Goal: Navigation & Orientation: Find specific page/section

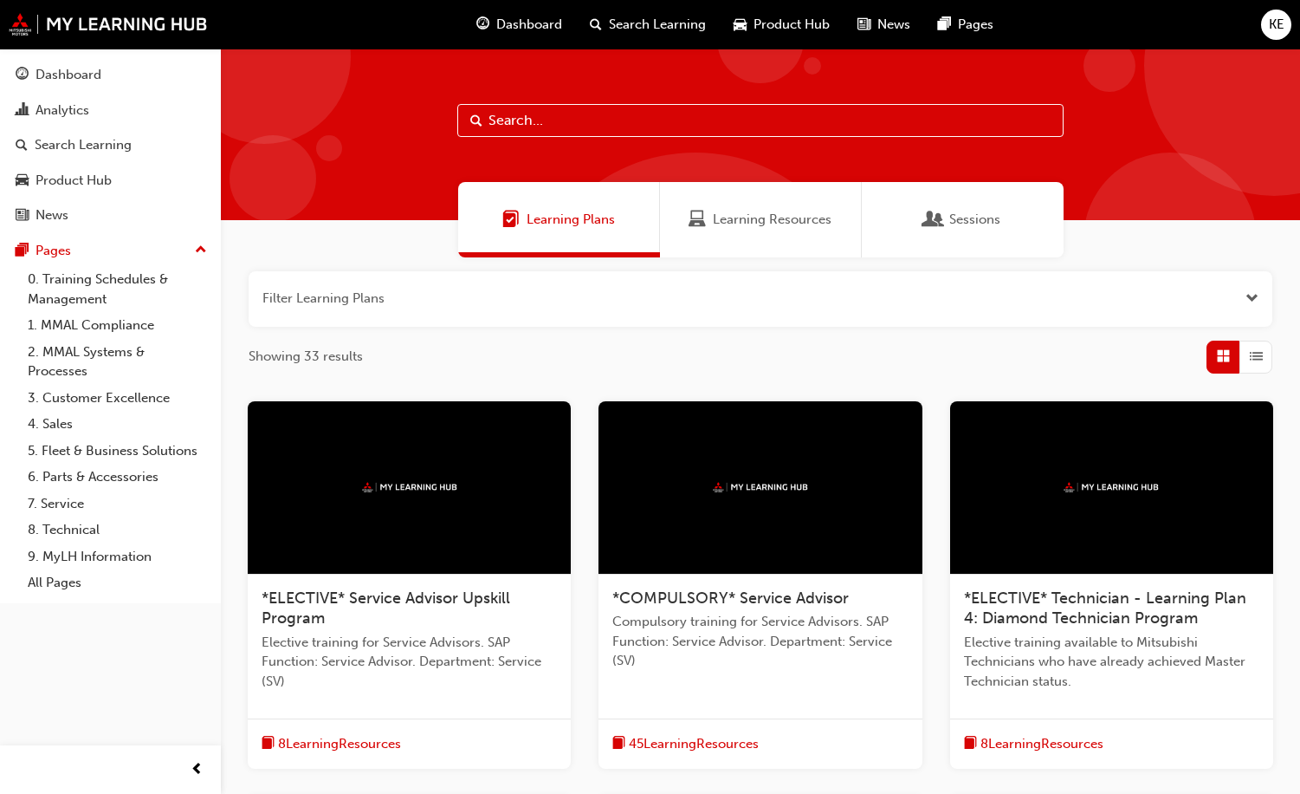
click at [818, 23] on span "Product Hub" at bounding box center [792, 25] width 76 height 20
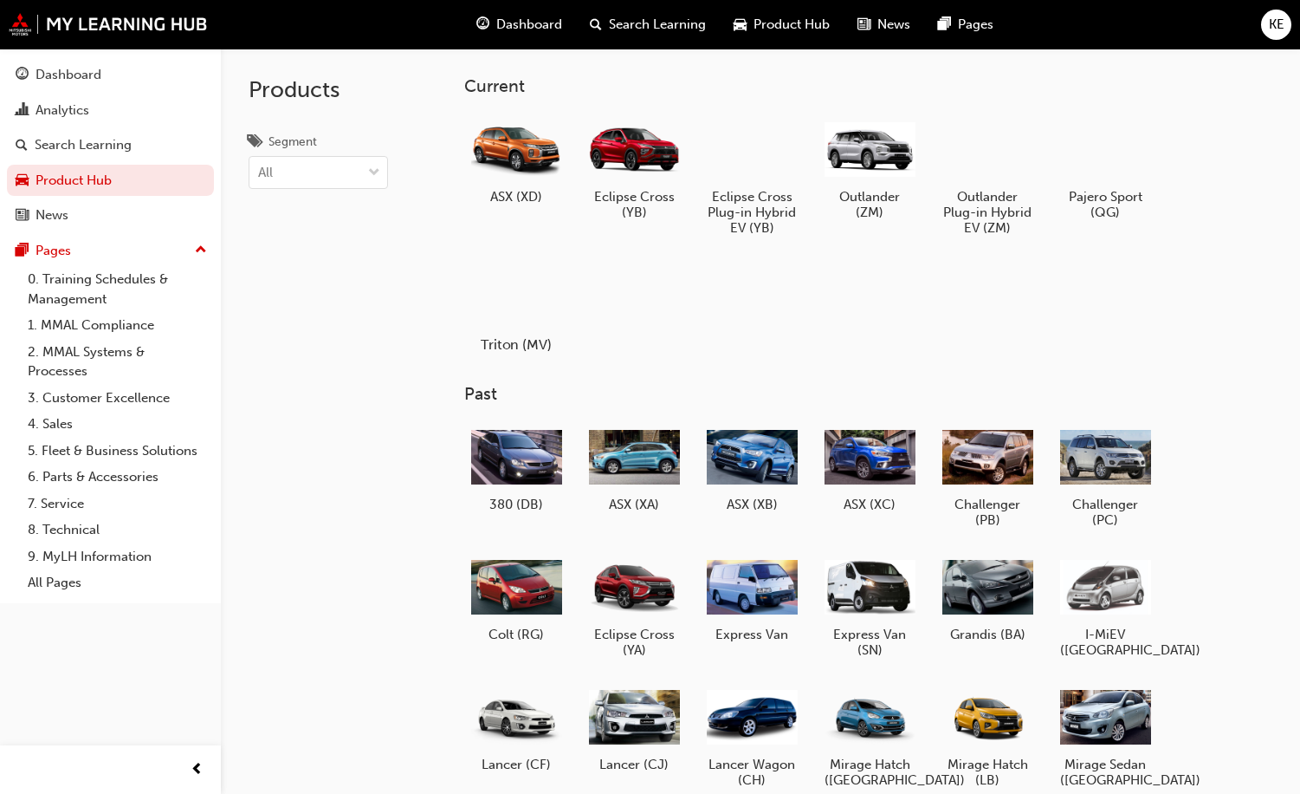
click at [509, 282] on div at bounding box center [517, 294] width 96 height 69
